Goal: Browse casually

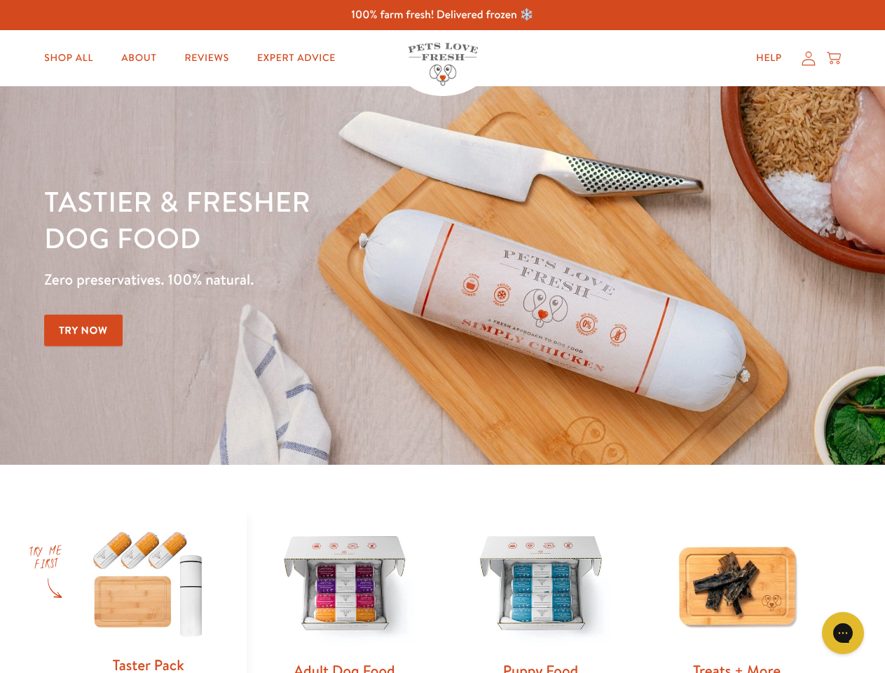
click at [442, 336] on div "Tastier & fresher dog food Zero preservatives. 100% natural. Try Now" at bounding box center [309, 275] width 531 height 185
click at [843, 633] on icon "Gorgias live chat" at bounding box center [842, 632] width 13 height 13
